Goal: Find specific page/section: Find specific page/section

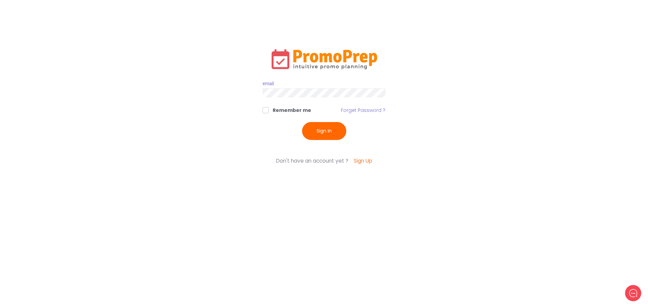
type input "[EMAIL_ADDRESS][DOMAIN_NAME]"
click at [329, 133] on button "Sign In" at bounding box center [324, 131] width 44 height 18
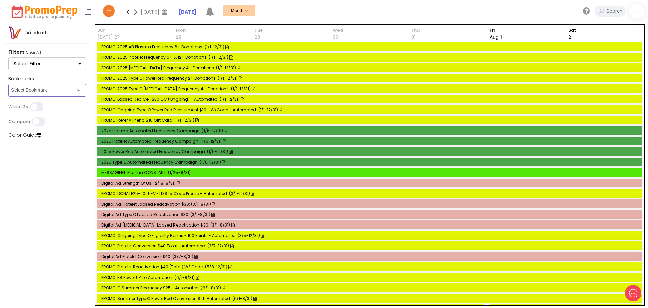
click at [46, 92] on select "Select Bookmark Control & Email Email" at bounding box center [47, 90] width 78 height 13
select select "286"
click at [8, 97] on select "Select Bookmark Control & Email Email" at bounding box center [47, 90] width 78 height 13
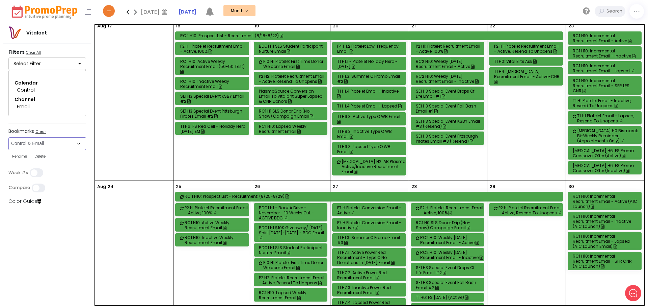
scroll to position [473, 0]
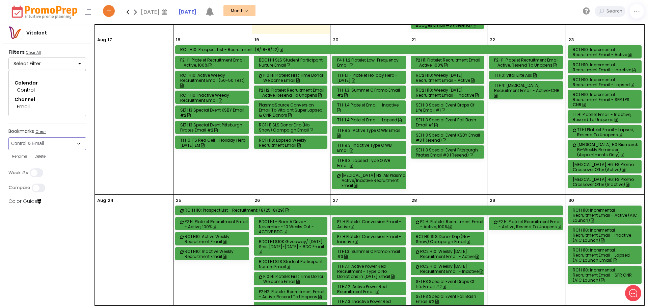
click at [525, 73] on div "T1 H0: Vital Elite Ask" at bounding box center [527, 75] width 66 height 5
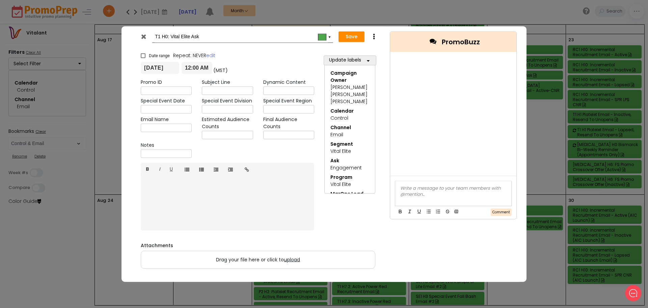
click at [141, 36] on icon at bounding box center [143, 36] width 5 height 7
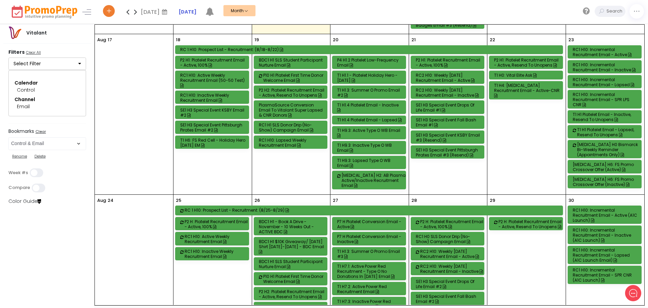
click at [523, 73] on div "T1 H0: Vital Elite Ask" at bounding box center [527, 75] width 66 height 5
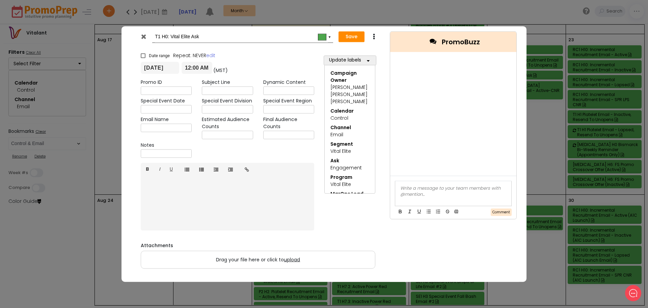
click at [145, 37] on icon at bounding box center [143, 36] width 5 height 7
